Goal: Task Accomplishment & Management: Use online tool/utility

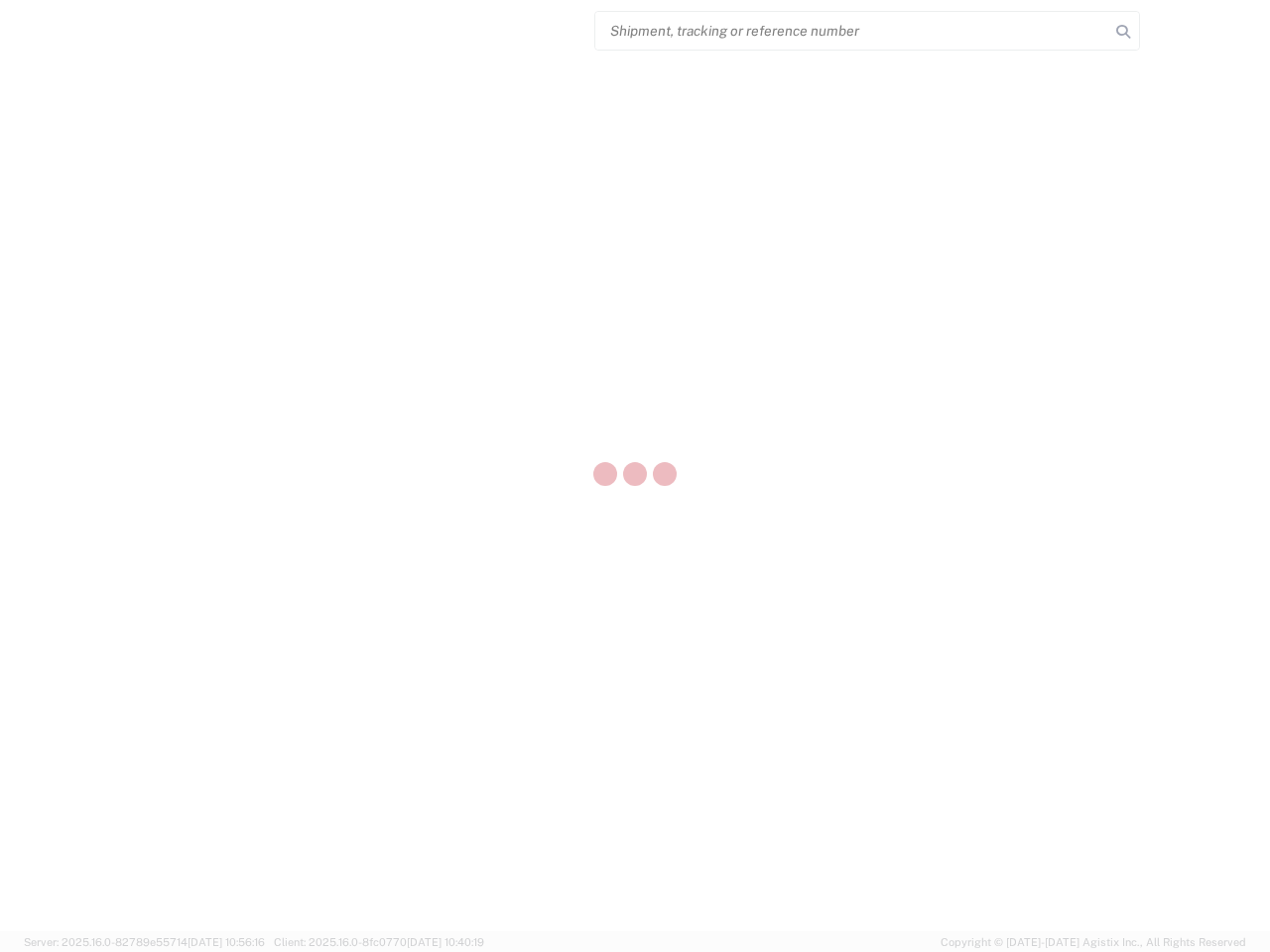
select select "US"
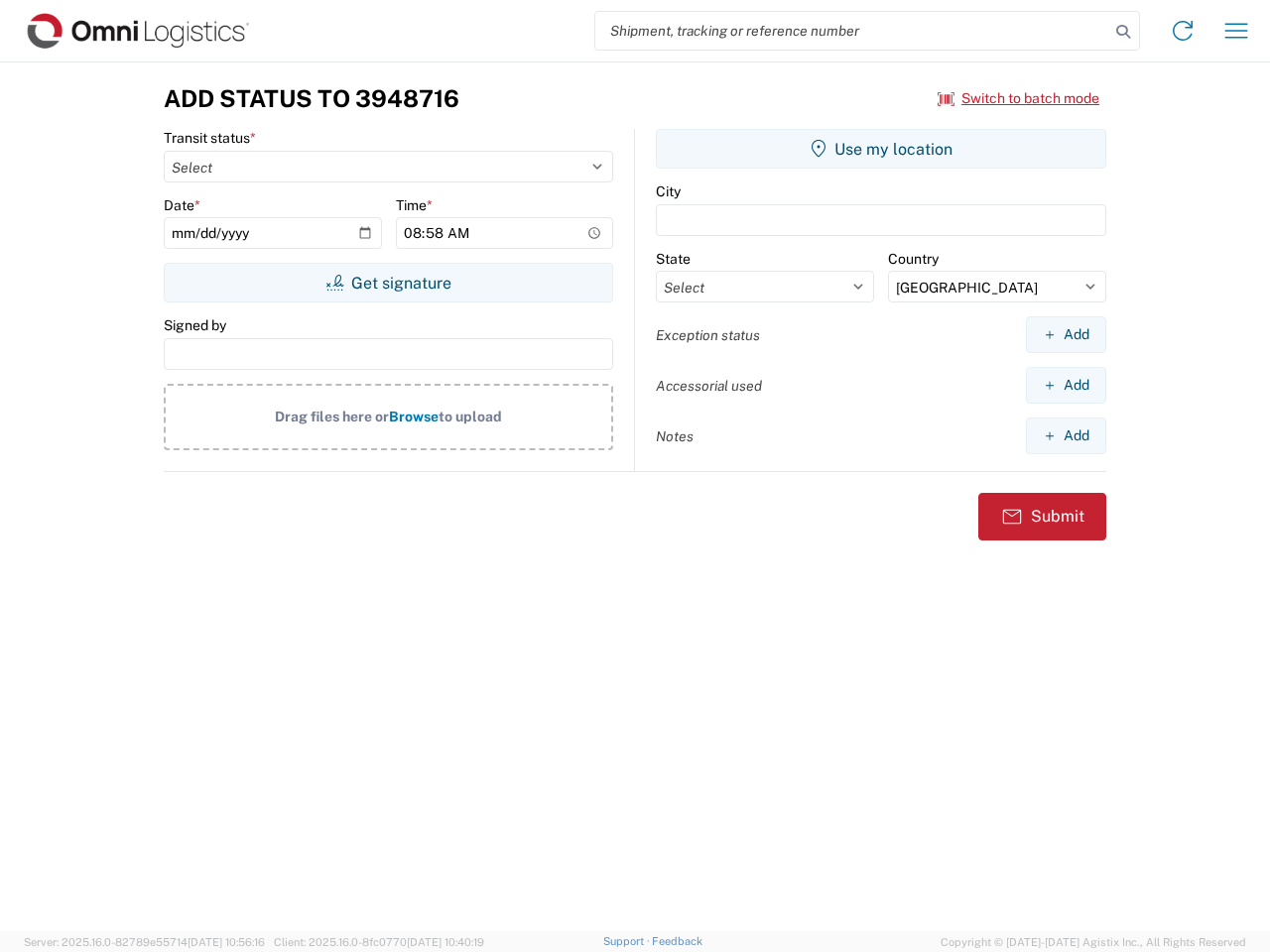
click at [852, 31] on input "search" at bounding box center [852, 31] width 514 height 38
click at [1123, 32] on icon at bounding box center [1123, 32] width 28 height 28
click at [1182, 31] on icon at bounding box center [1182, 31] width 32 height 32
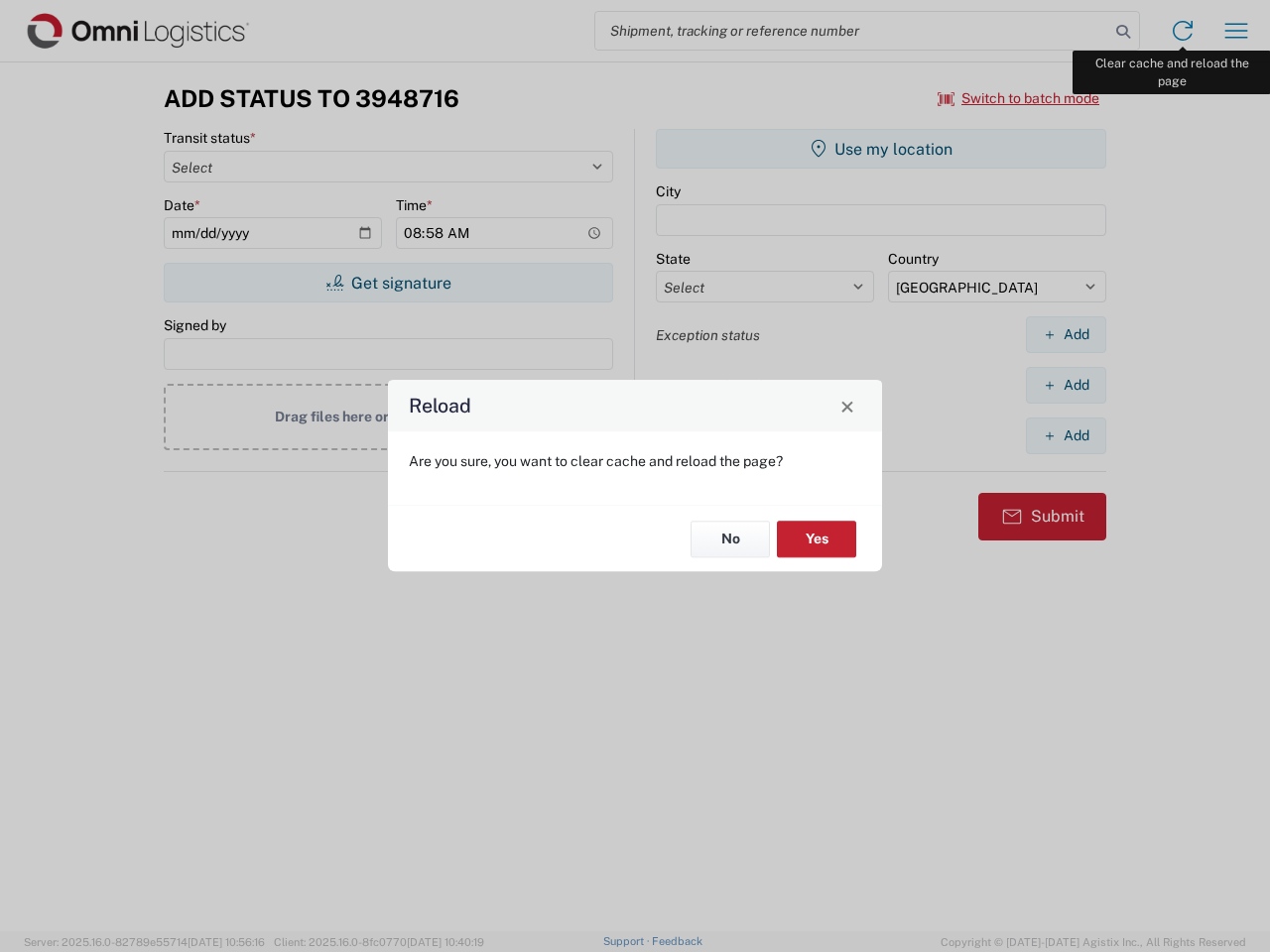
click at [1236, 31] on div "Reload Are you sure, you want to clear cache and reload the page? No Yes" at bounding box center [635, 476] width 1270 height 952
click at [1019, 98] on div "Reload Are you sure, you want to clear cache and reload the page? No Yes" at bounding box center [635, 476] width 1270 height 952
click at [388, 283] on div "Reload Are you sure, you want to clear cache and reload the page? No Yes" at bounding box center [635, 476] width 1270 height 952
click at [881, 149] on div "Reload Are you sure, you want to clear cache and reload the page? No Yes" at bounding box center [635, 476] width 1270 height 952
click at [1065, 335] on div "Reload Are you sure, you want to clear cache and reload the page? No Yes" at bounding box center [635, 476] width 1270 height 952
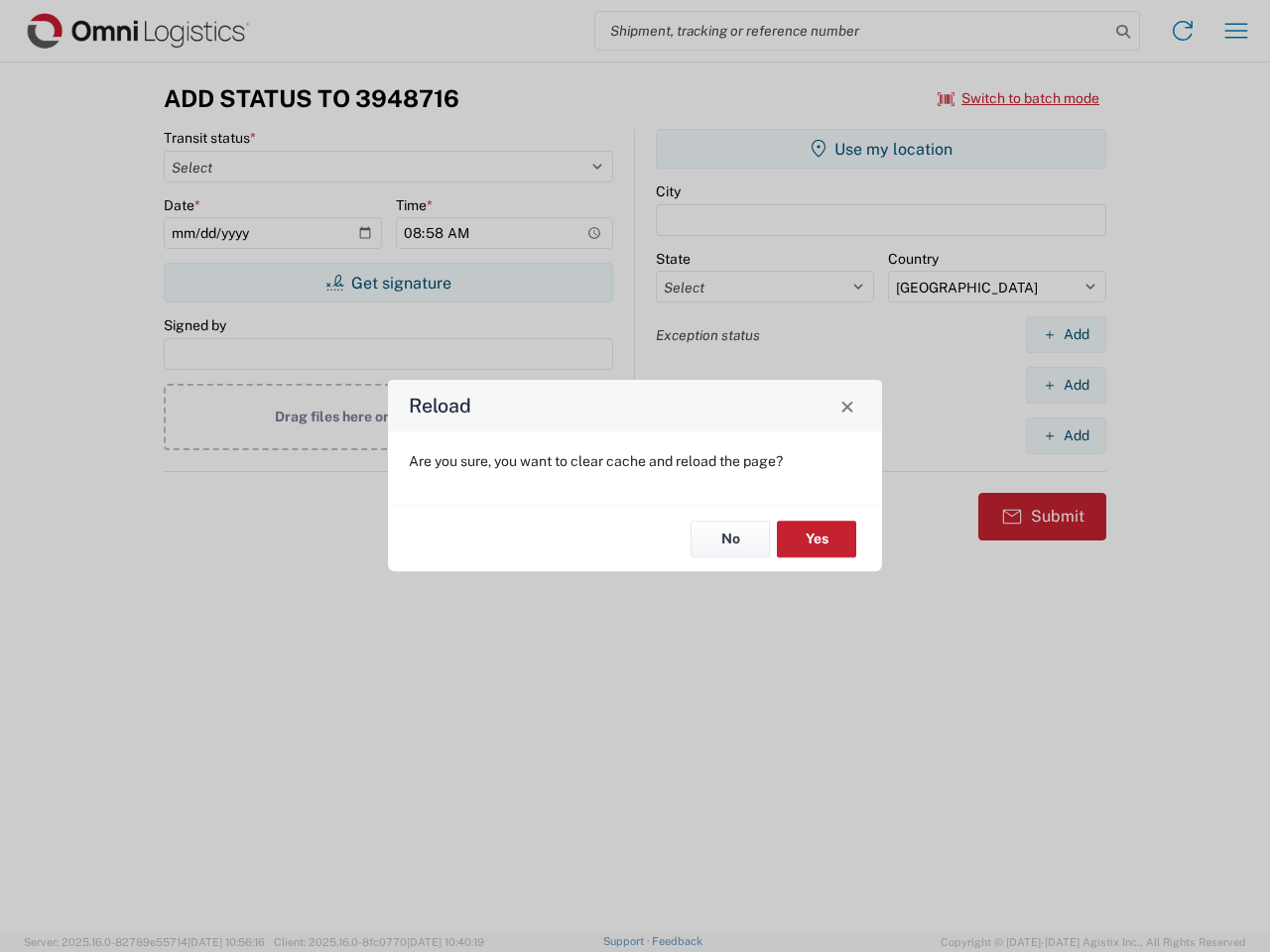
click at [1065, 385] on div "Reload Are you sure, you want to clear cache and reload the page? No Yes" at bounding box center [635, 476] width 1270 height 952
click at [1065, 436] on div "Reload Are you sure, you want to clear cache and reload the page? No Yes" at bounding box center [635, 476] width 1270 height 952
